Goal: Answer question/provide support: Share knowledge or assist other users

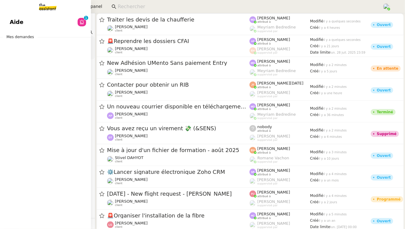
click at [10, 22] on span "Aide" at bounding box center [17, 22] width 14 height 9
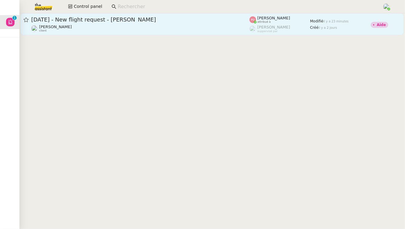
click at [129, 14] on link "1st November 2025 - New flight request - Liv Høybye Louis Frei client Pauline J…" at bounding box center [212, 24] width 383 height 22
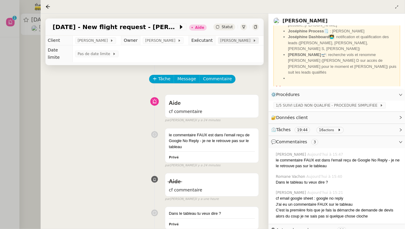
click at [242, 39] on span "Pauline Jennah" at bounding box center [237, 41] width 32 height 6
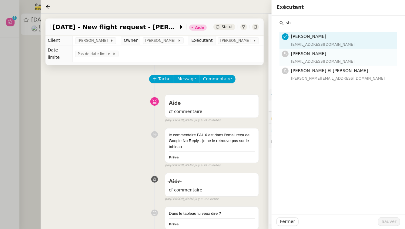
type input "sh"
click at [333, 58] on div "Sheida Delpazir sheida@team.theassistant.com" at bounding box center [342, 57] width 103 height 14
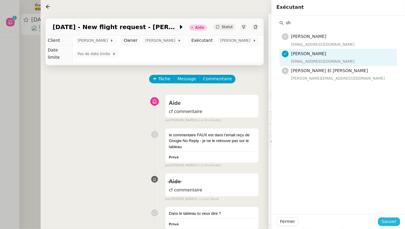
click at [394, 225] on span "Sauver" at bounding box center [389, 221] width 15 height 7
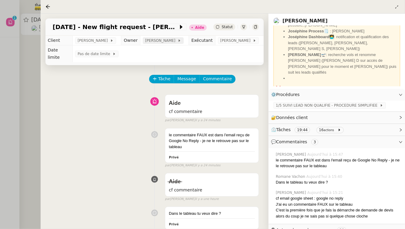
click at [161, 40] on span "[PERSON_NAME]" at bounding box center [161, 41] width 32 height 6
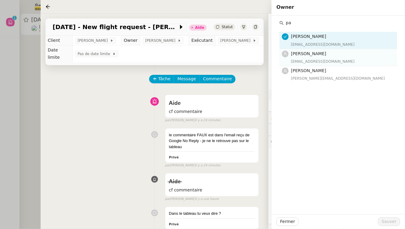
type input "pa"
click at [309, 57] on h4 "Pauline Jennah" at bounding box center [342, 53] width 103 height 7
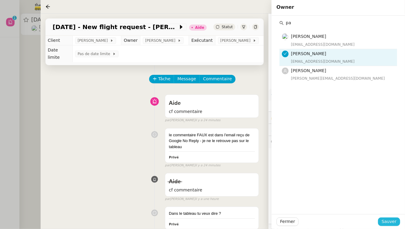
click at [397, 221] on button "Sauver" at bounding box center [389, 222] width 22 height 8
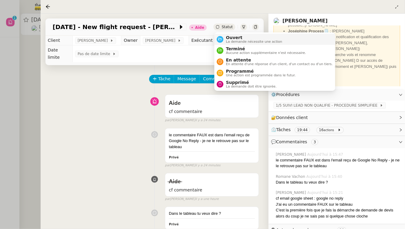
click at [235, 43] on span "La demande nécessite une action" at bounding box center [254, 41] width 56 height 3
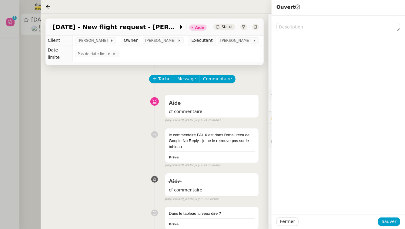
click at [400, 225] on div "Fermer Sauver" at bounding box center [338, 221] width 133 height 15
click at [391, 221] on span "Sauver" at bounding box center [389, 221] width 15 height 7
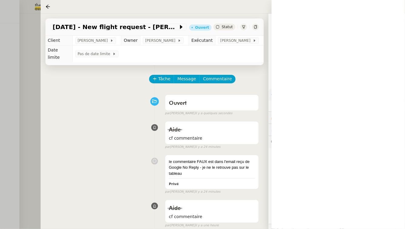
click at [5, 41] on div at bounding box center [202, 114] width 405 height 229
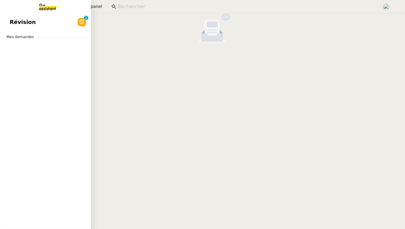
click at [33, 19] on link "Révision 0 1 2 3 4 5 6 7 8 9" at bounding box center [45, 22] width 91 height 14
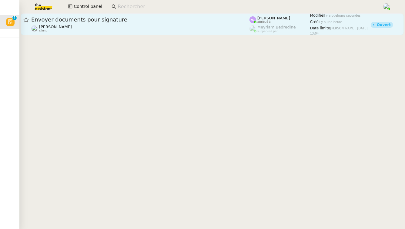
click at [177, 22] on div "Envoyer documents pour signature" at bounding box center [140, 19] width 218 height 7
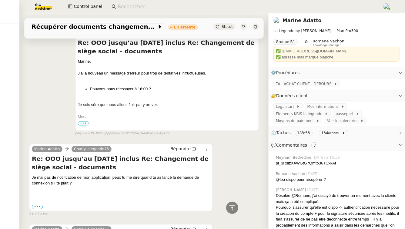
scroll to position [989, 0]
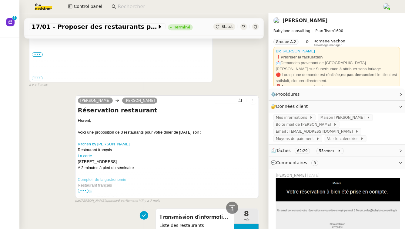
scroll to position [2067, 0]
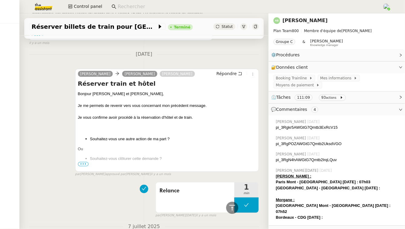
scroll to position [347, 0]
